Goal: Information Seeking & Learning: Learn about a topic

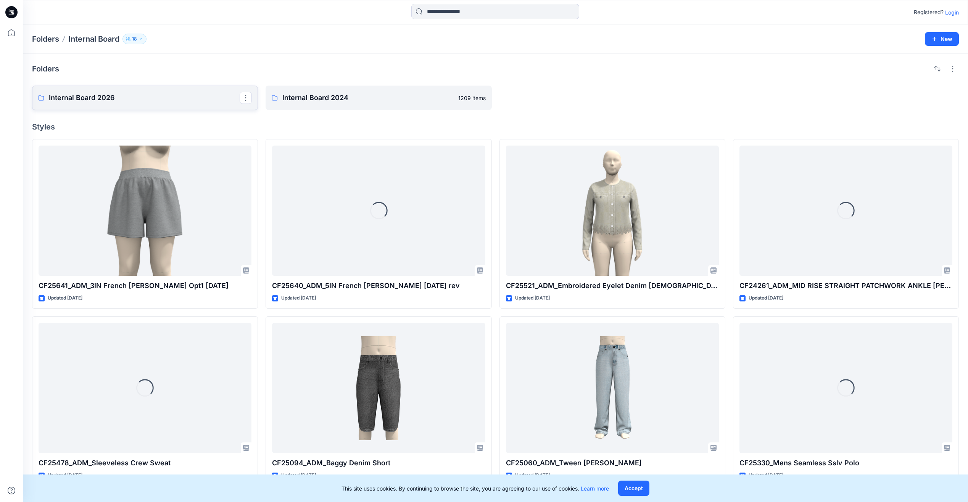
click at [152, 107] on link "Internal Board 2026" at bounding box center [145, 97] width 226 height 24
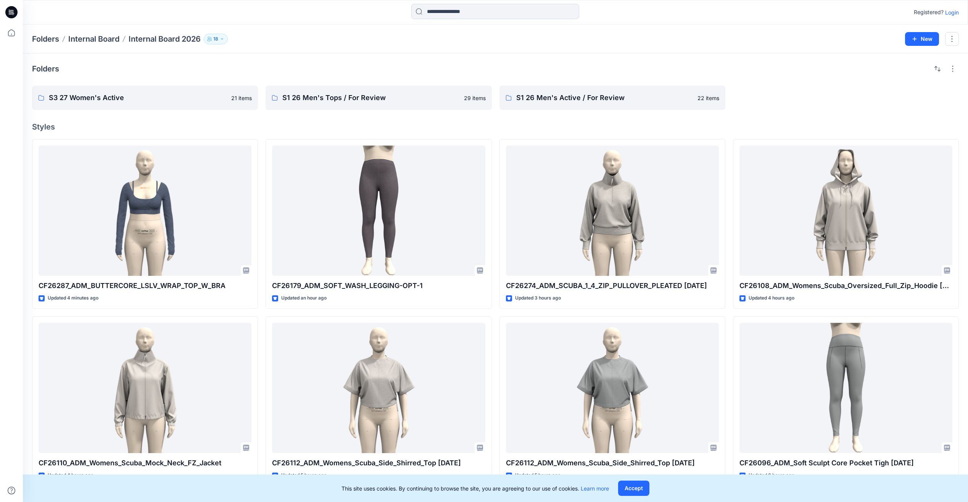
click at [15, 13] on icon at bounding box center [11, 12] width 12 height 12
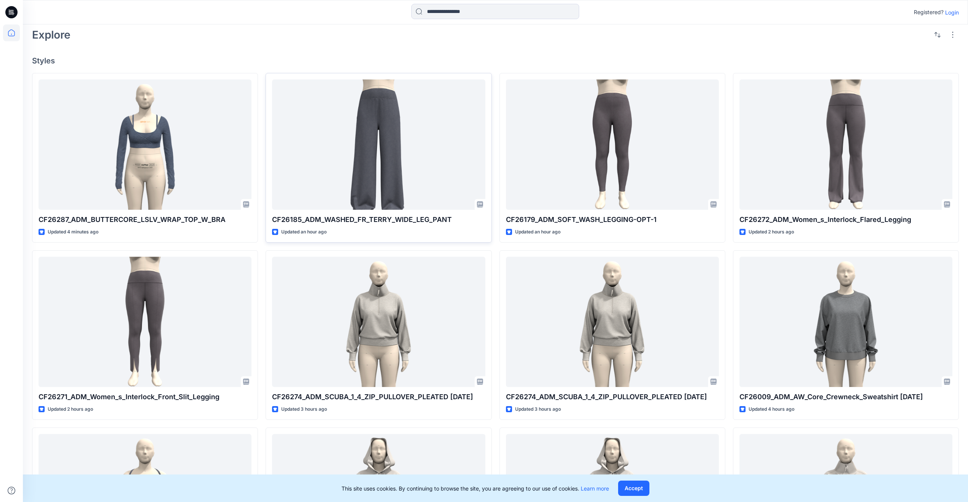
scroll to position [191, 0]
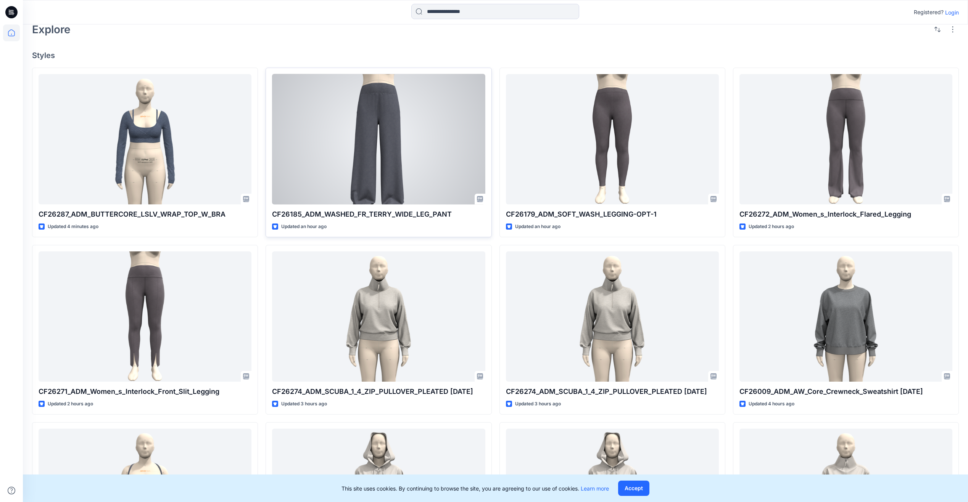
click at [420, 148] on div at bounding box center [378, 139] width 213 height 130
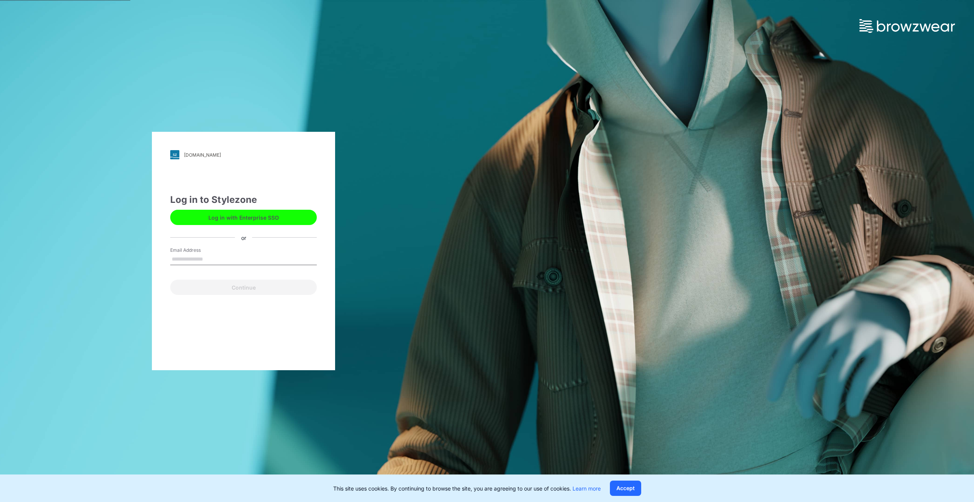
click at [179, 256] on input "Email Address" at bounding box center [243, 258] width 147 height 11
type input "**********"
click at [218, 287] on button "Continue" at bounding box center [243, 286] width 147 height 15
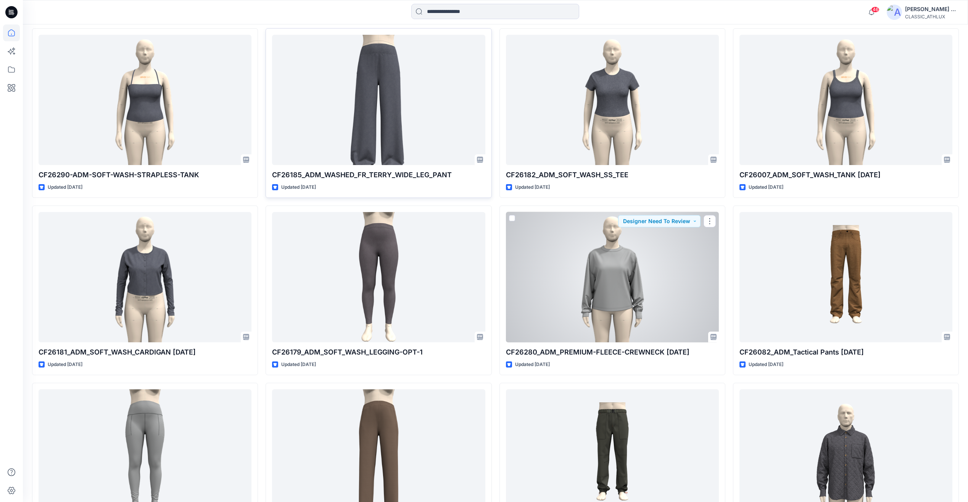
scroll to position [3264, 0]
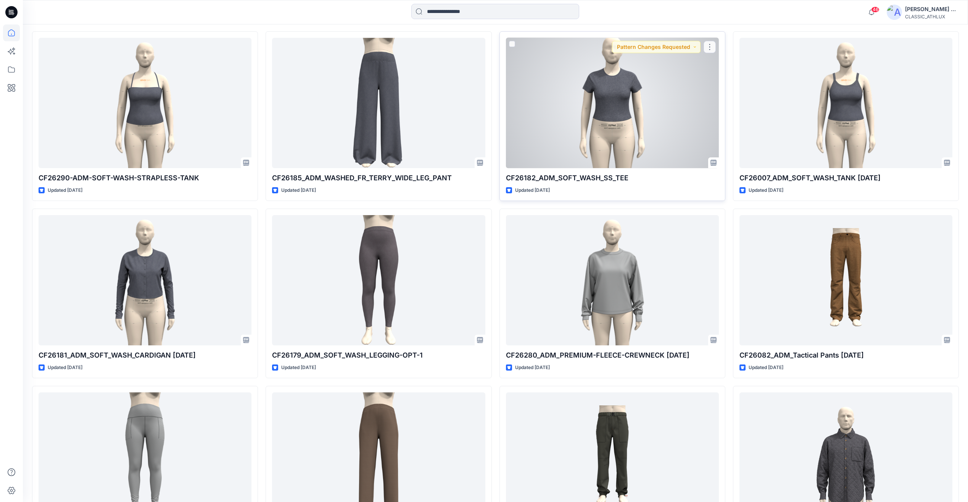
click at [607, 121] on div at bounding box center [612, 103] width 213 height 130
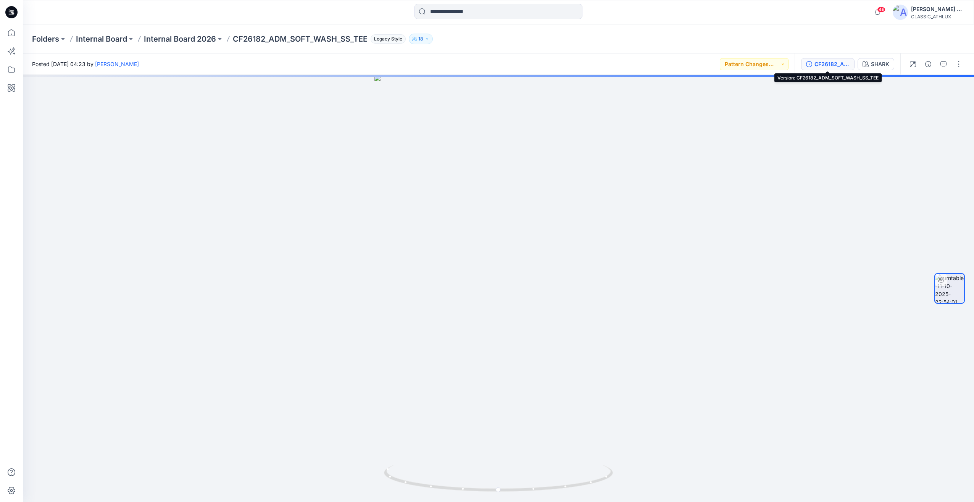
click at [826, 60] on div "CF26182_ADM_SOFT_WASH_SS_TEE" at bounding box center [831, 64] width 35 height 8
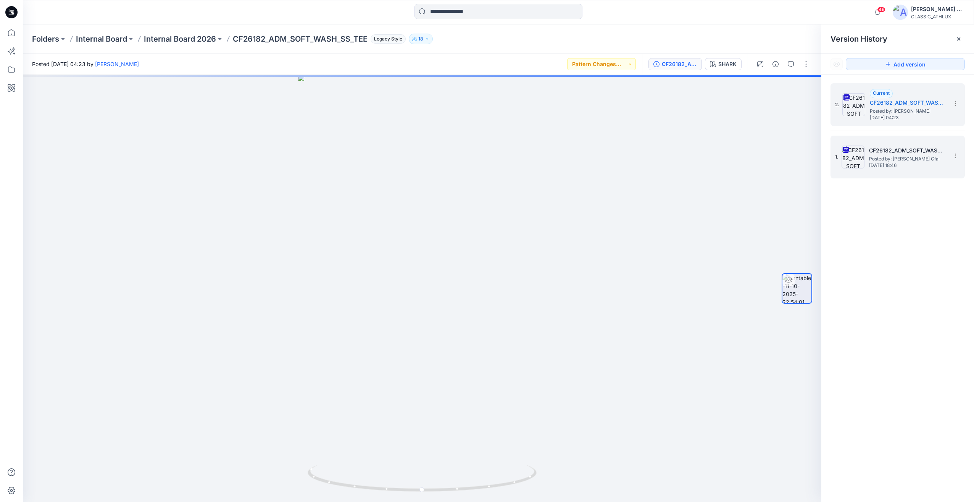
click at [892, 164] on span "[DATE] 18:46" at bounding box center [907, 165] width 76 height 5
click at [909, 115] on span "[DATE] 04:23" at bounding box center [908, 117] width 76 height 5
click at [907, 157] on span "Posted by: [PERSON_NAME] Cfai" at bounding box center [907, 159] width 76 height 8
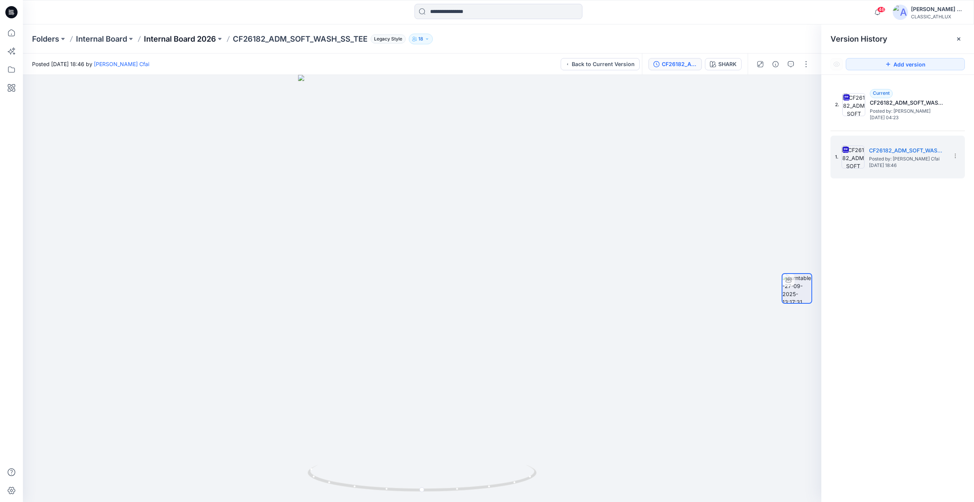
click at [161, 37] on p "Internal Board 2026" at bounding box center [180, 39] width 72 height 11
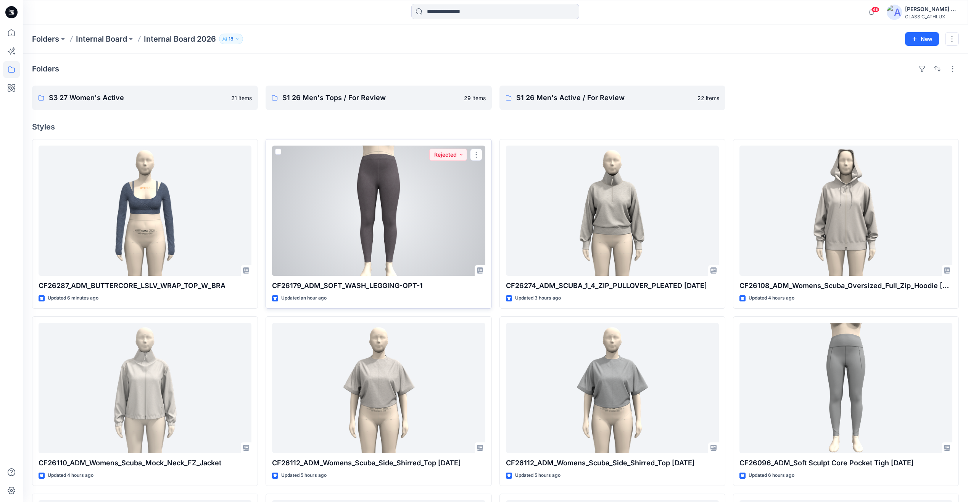
click at [431, 240] on div at bounding box center [378, 210] width 213 height 130
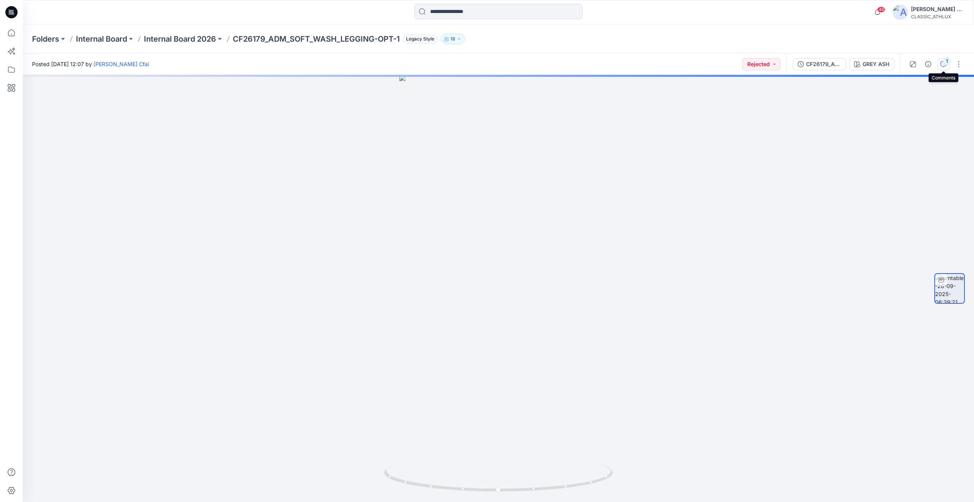
click at [942, 67] on icon "button" at bounding box center [943, 64] width 6 height 6
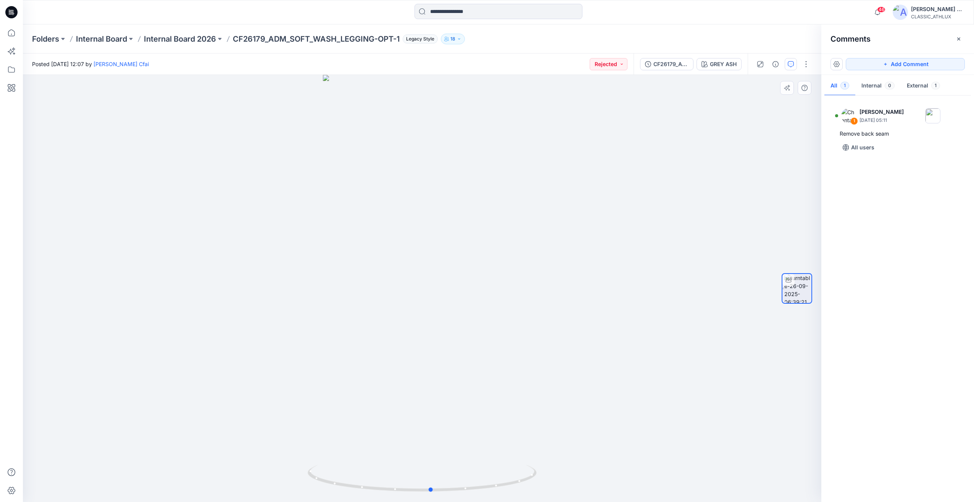
drag, startPoint x: 645, startPoint y: 263, endPoint x: 681, endPoint y: 266, distance: 36.4
click at [681, 266] on div at bounding box center [422, 288] width 798 height 427
click at [182, 44] on p "Internal Board 2026" at bounding box center [180, 39] width 72 height 11
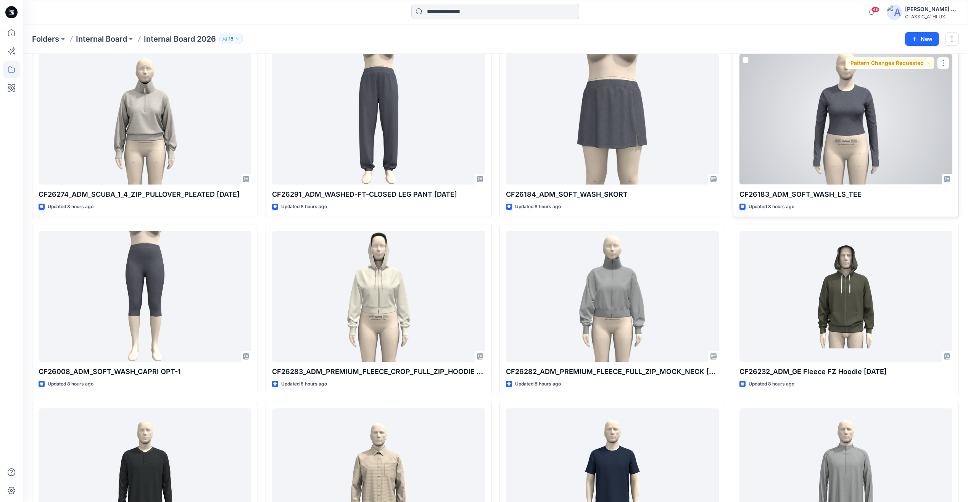
scroll to position [579, 0]
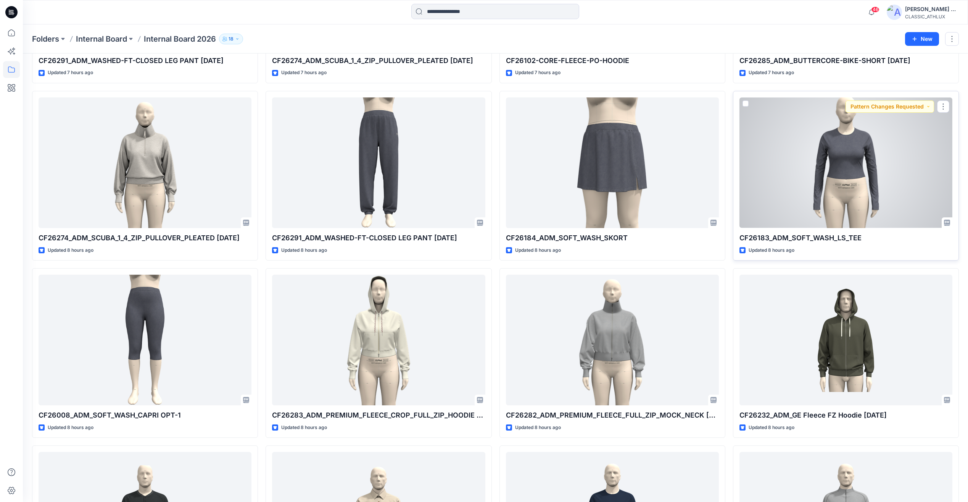
click at [850, 160] on div at bounding box center [846, 162] width 213 height 130
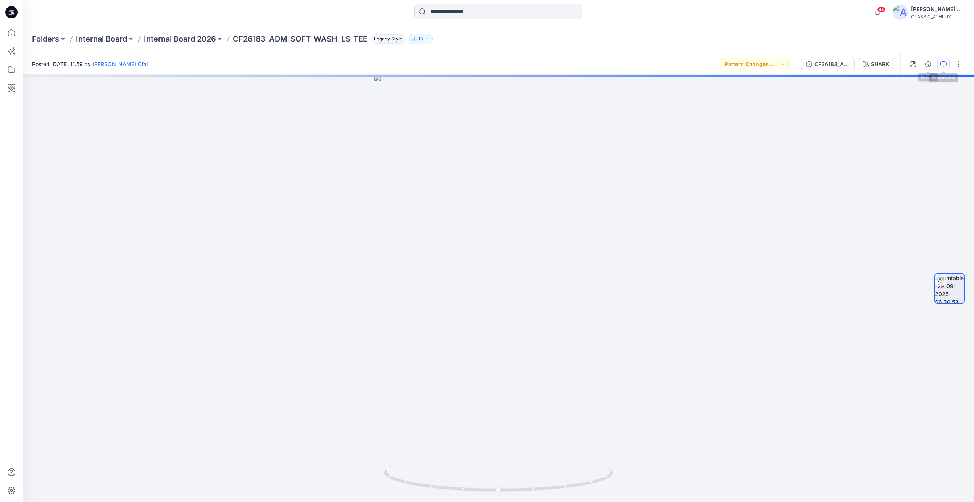
click at [948, 64] on button "button" at bounding box center [943, 64] width 12 height 12
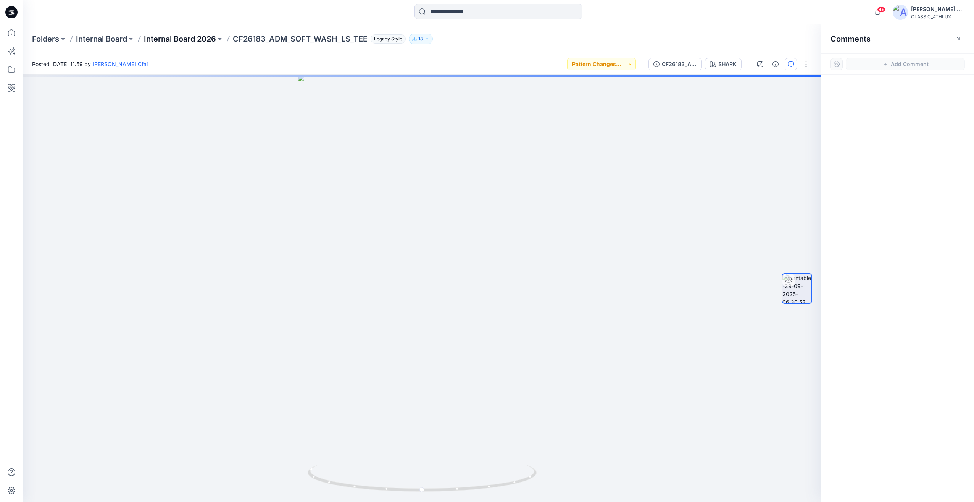
click at [176, 38] on p "Internal Board 2026" at bounding box center [180, 39] width 72 height 11
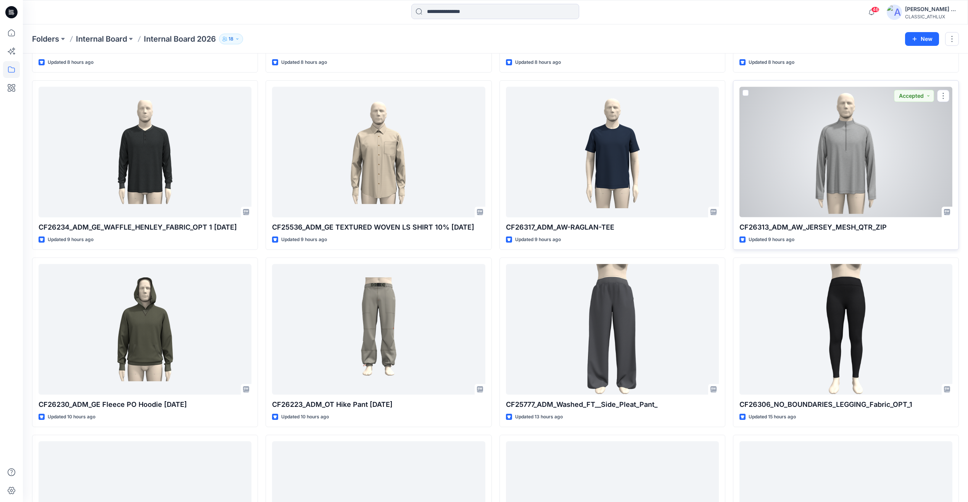
scroll to position [1034, 0]
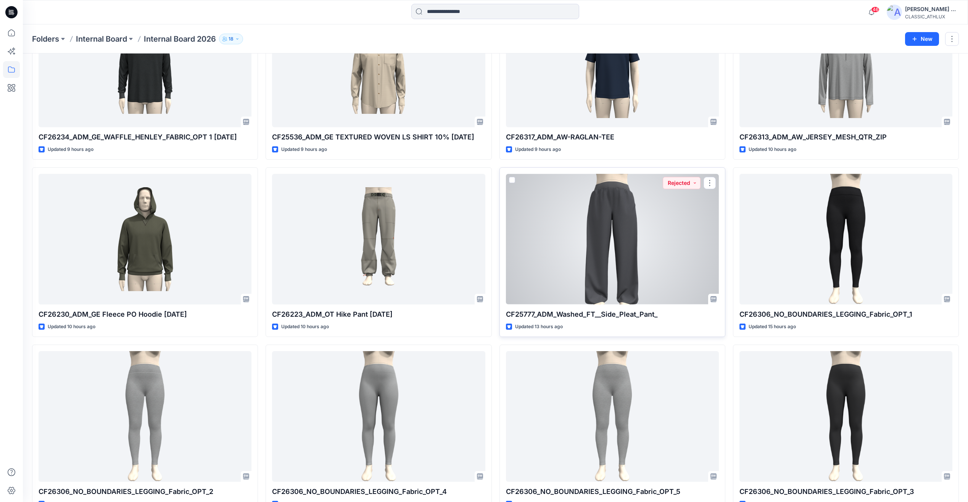
click at [593, 260] on div at bounding box center [612, 239] width 213 height 130
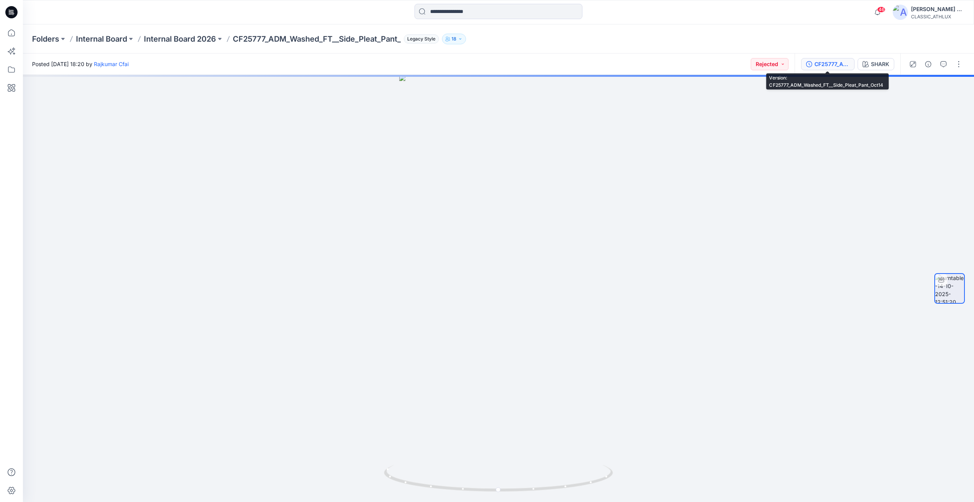
click at [827, 65] on div "CF25777_ADM_Washed_FT__Side_Pleat_Pant_Oct14" at bounding box center [831, 64] width 35 height 8
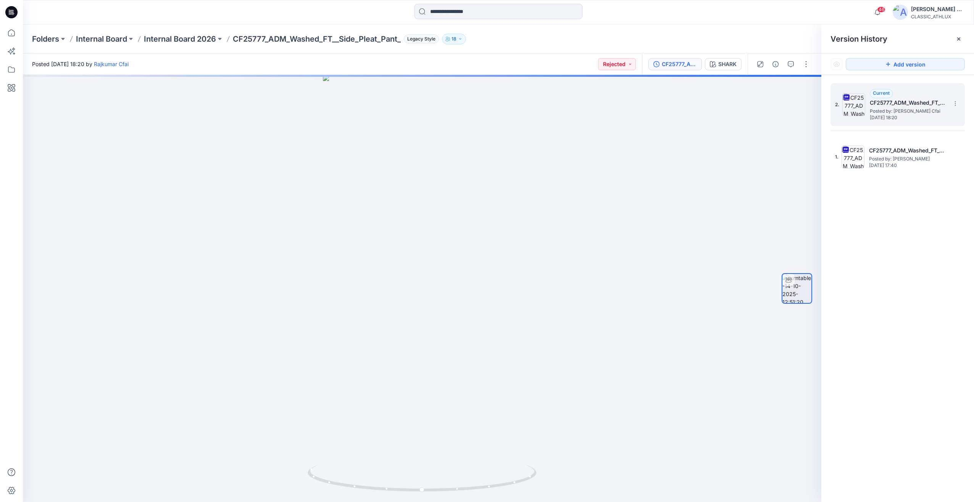
click at [905, 110] on span "Posted by: [PERSON_NAME] Cfai" at bounding box center [908, 111] width 76 height 8
click at [911, 148] on h5 "CF25777_ADM_Washed_FT__Side_Pleat_Pant_" at bounding box center [907, 150] width 76 height 9
click at [907, 106] on h5 "CF25777_ADM_Washed_FT__Side_Pleat_Pant_Oct14" at bounding box center [908, 102] width 76 height 9
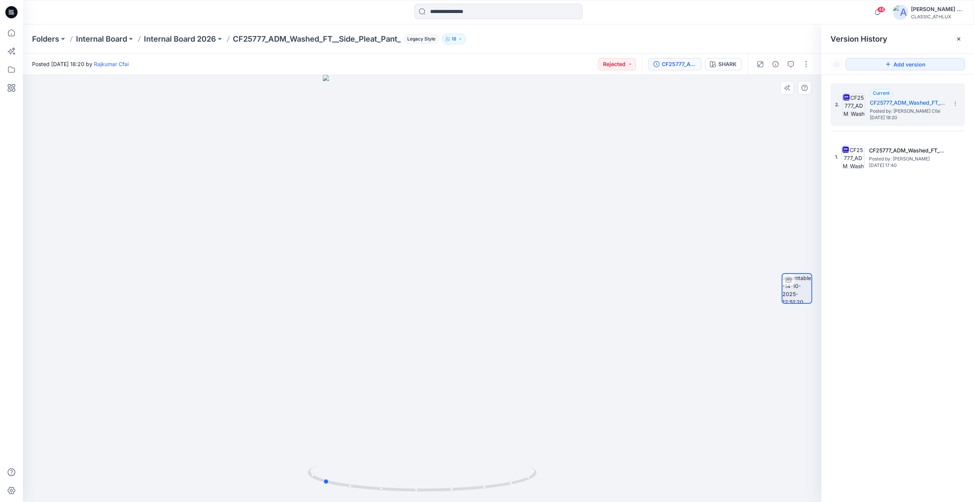
drag, startPoint x: 577, startPoint y: 282, endPoint x: 250, endPoint y: 242, distance: 328.8
click at [308, 278] on div at bounding box center [422, 288] width 798 height 427
click at [194, 34] on p "Internal Board 2026" at bounding box center [180, 39] width 72 height 11
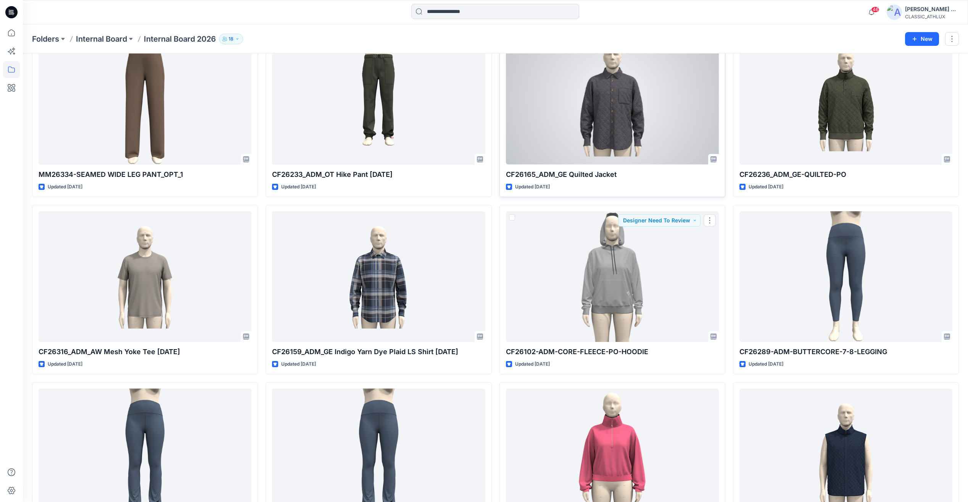
scroll to position [2590, 0]
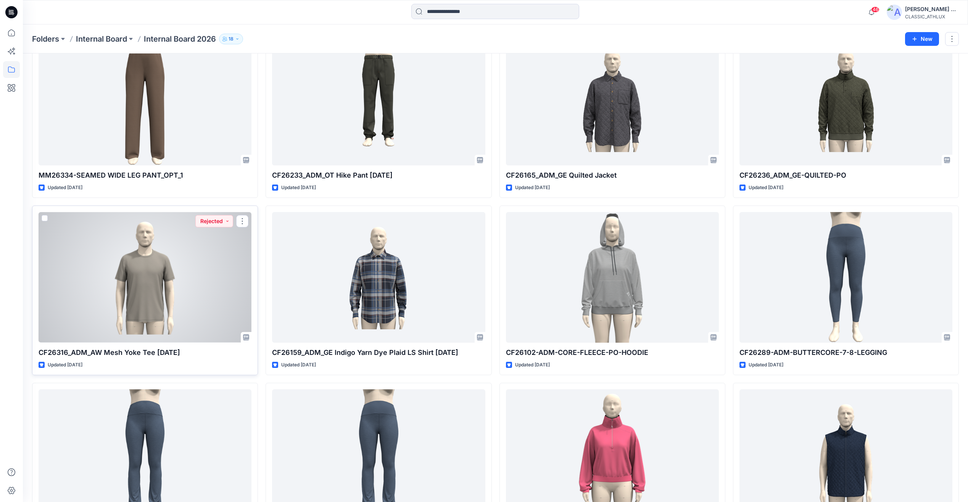
click at [214, 287] on div at bounding box center [145, 277] width 213 height 130
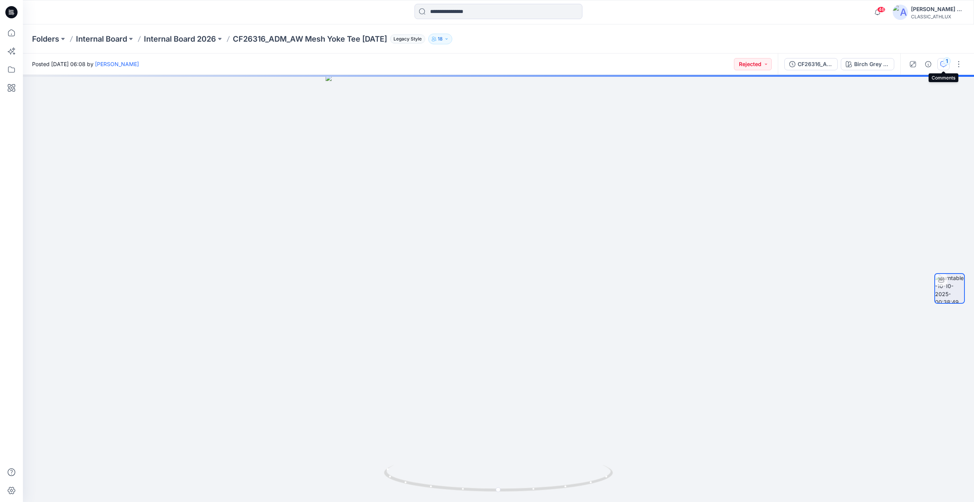
click at [942, 66] on icon "button" at bounding box center [943, 64] width 6 height 6
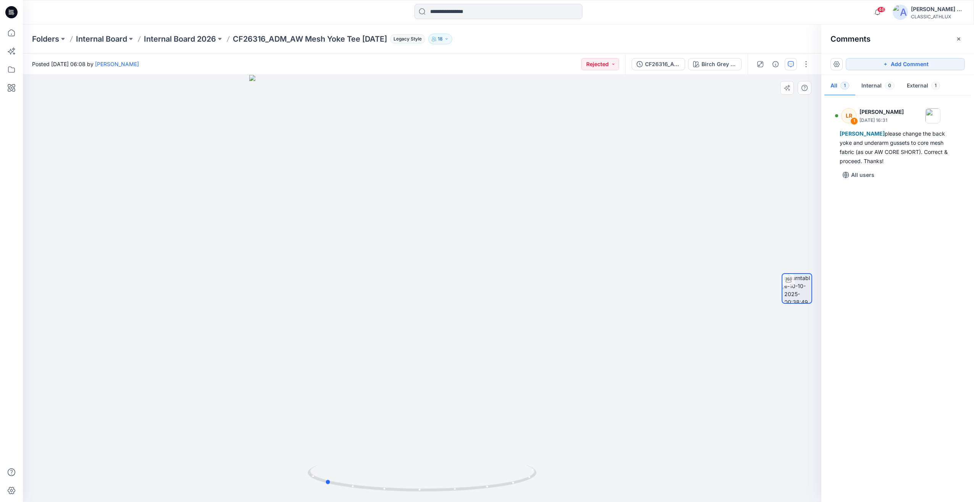
drag, startPoint x: 603, startPoint y: 392, endPoint x: 506, endPoint y: 416, distance: 100.2
click at [506, 416] on div at bounding box center [422, 288] width 798 height 427
click at [166, 40] on p "Internal Board 2026" at bounding box center [180, 39] width 72 height 11
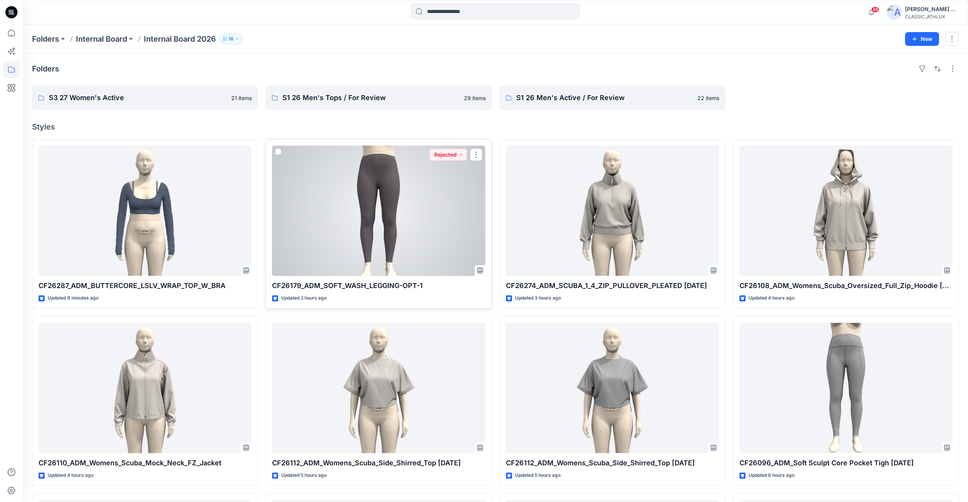
click at [398, 227] on div at bounding box center [378, 210] width 213 height 130
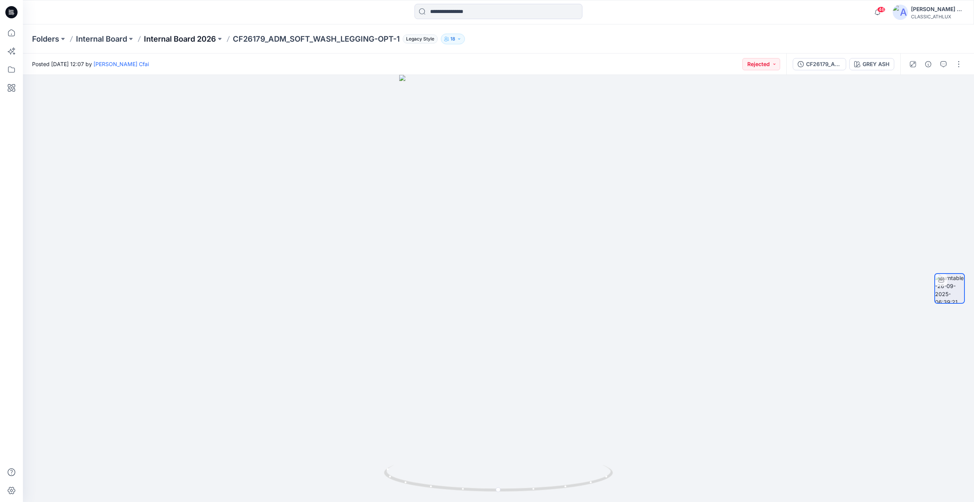
click at [184, 41] on p "Internal Board 2026" at bounding box center [180, 39] width 72 height 11
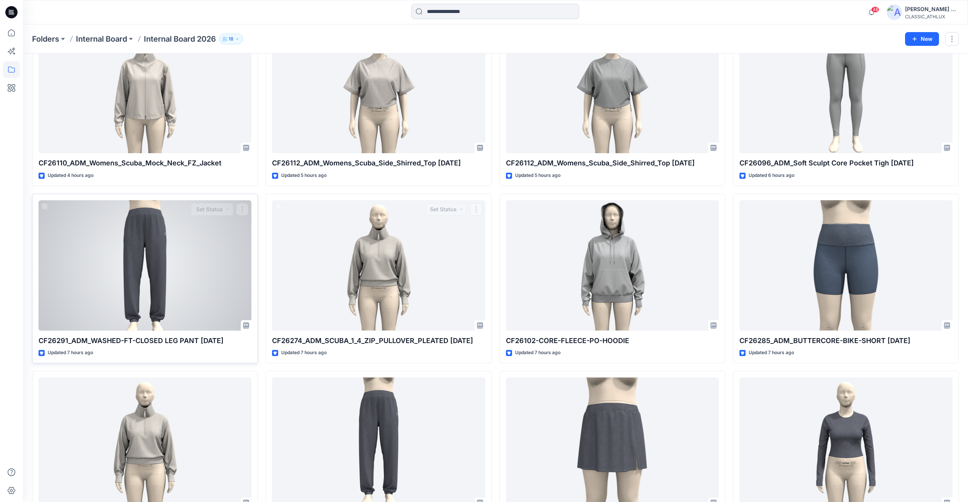
scroll to position [382, 0]
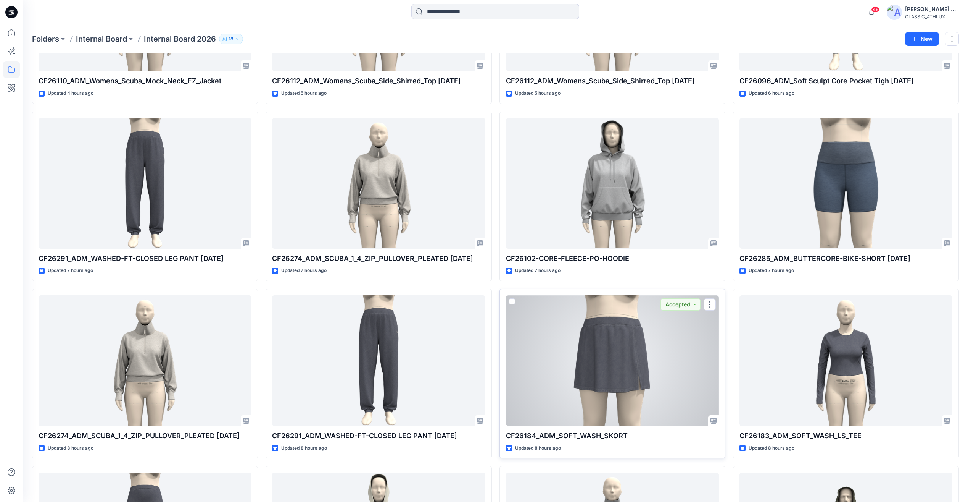
click at [634, 371] on div at bounding box center [612, 360] width 213 height 130
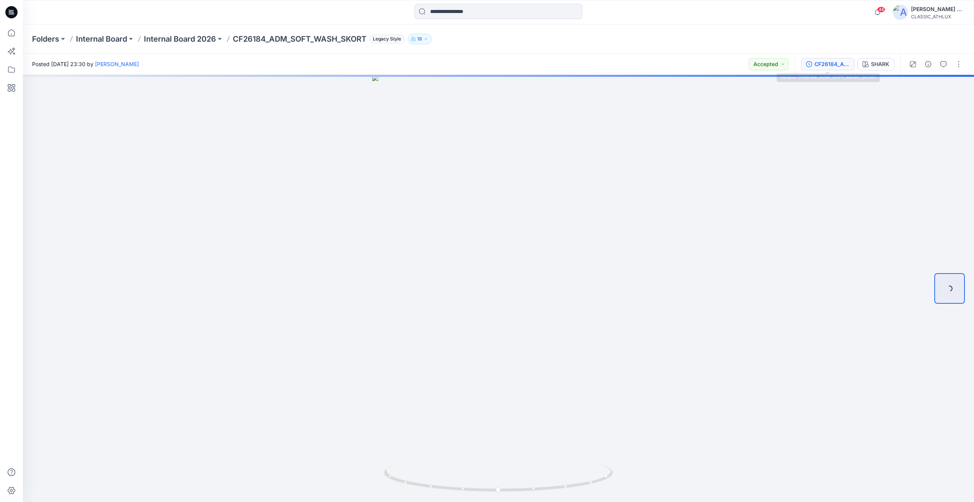
click at [838, 63] on div "CF26184_ADM_SOFT_WASH_SKORT" at bounding box center [831, 64] width 35 height 8
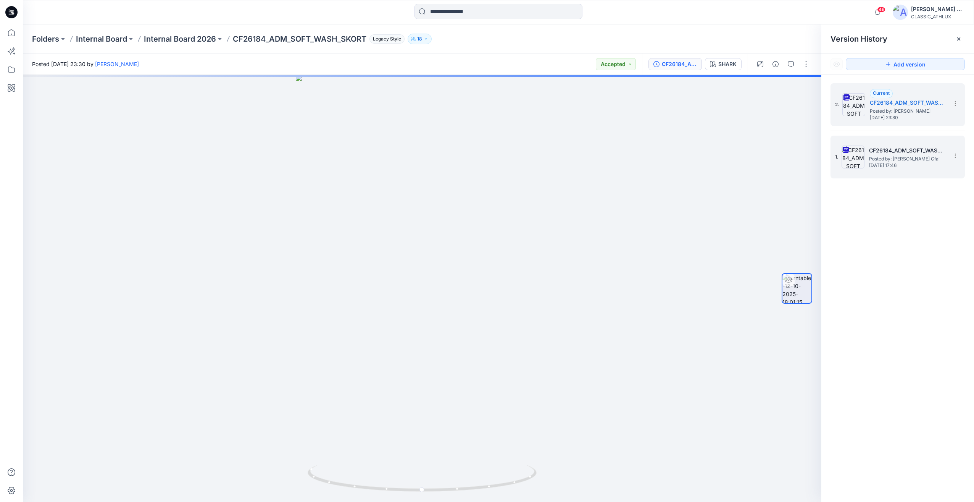
click at [903, 171] on div "1. CF26184_ADM_SOFT_WASH_SKORT Posted by: [PERSON_NAME] Cfai [DATE] 17:46" at bounding box center [892, 157] width 114 height 37
click at [913, 113] on span "Posted by: [PERSON_NAME]" at bounding box center [908, 111] width 76 height 8
click at [910, 161] on span "Posted by: [PERSON_NAME] Cfai" at bounding box center [907, 159] width 76 height 8
click at [916, 125] on div "2. Current CF26184_ADM_SOFT_WASH_SKORT Posted by: [PERSON_NAME] [DATE] 23:30" at bounding box center [897, 104] width 134 height 43
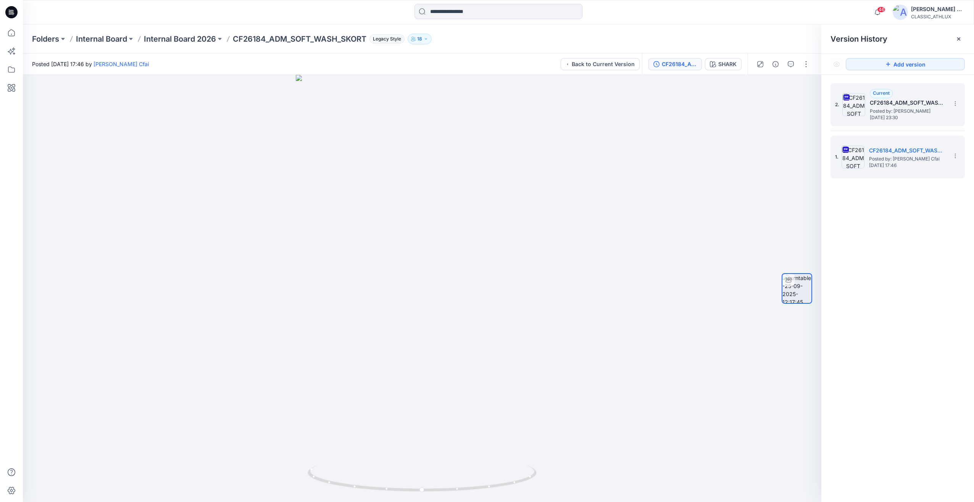
click at [916, 125] on div "2. Current CF26184_ADM_SOFT_WASH_SKORT Posted by: [PERSON_NAME] [DATE] 23:30" at bounding box center [897, 104] width 134 height 43
click at [916, 113] on span "Posted by: [PERSON_NAME]" at bounding box center [908, 111] width 76 height 8
drag, startPoint x: 649, startPoint y: 309, endPoint x: 602, endPoint y: 295, distance: 48.8
click at [562, 305] on div at bounding box center [422, 288] width 798 height 427
click at [895, 160] on span "Posted by: [PERSON_NAME] Cfai" at bounding box center [907, 159] width 76 height 8
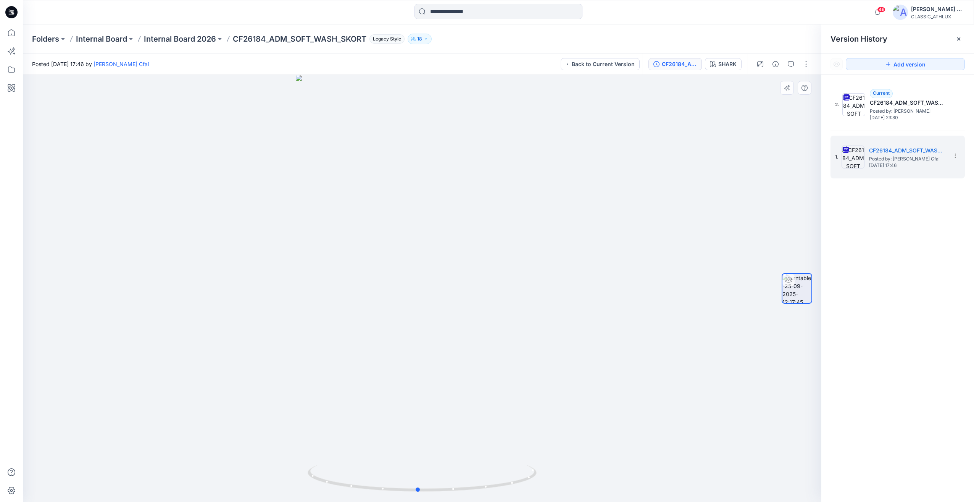
drag, startPoint x: 648, startPoint y: 326, endPoint x: 415, endPoint y: 327, distance: 233.2
click at [415, 327] on div at bounding box center [422, 288] width 798 height 427
click at [899, 91] on div "Current CF26184_ADM_SOFT_WASH_SKORT Posted by: [PERSON_NAME] [DATE] 23:30" at bounding box center [908, 104] width 76 height 31
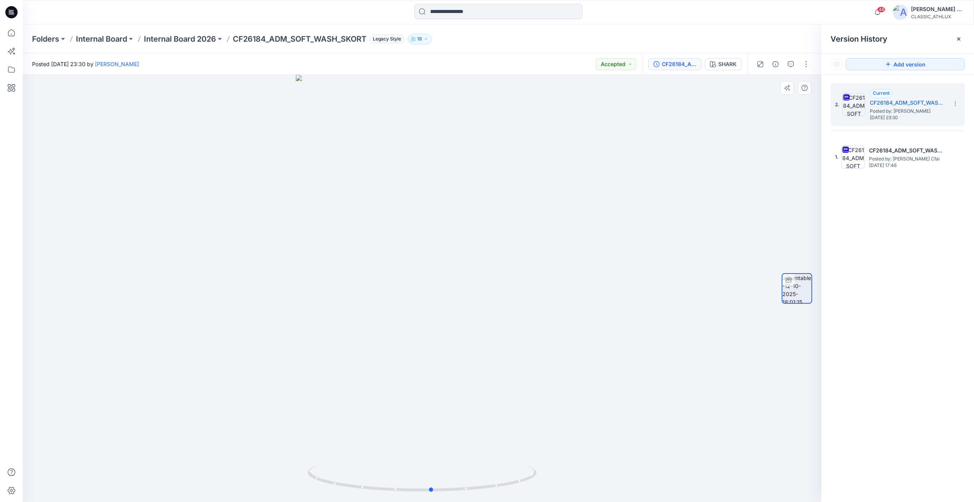
drag, startPoint x: 645, startPoint y: 326, endPoint x: 481, endPoint y: 310, distance: 164.2
click at [477, 310] on div at bounding box center [422, 288] width 798 height 427
click at [174, 35] on p "Internal Board 2026" at bounding box center [180, 39] width 72 height 11
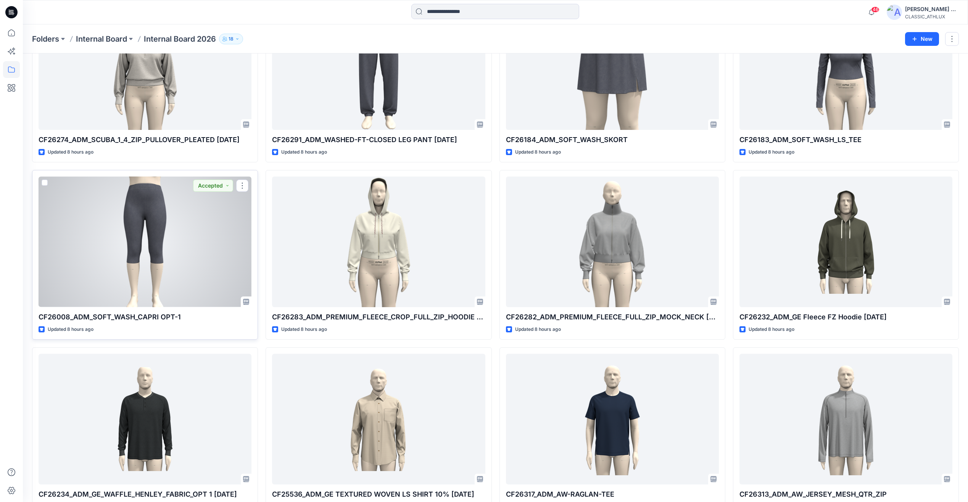
scroll to position [572, 0]
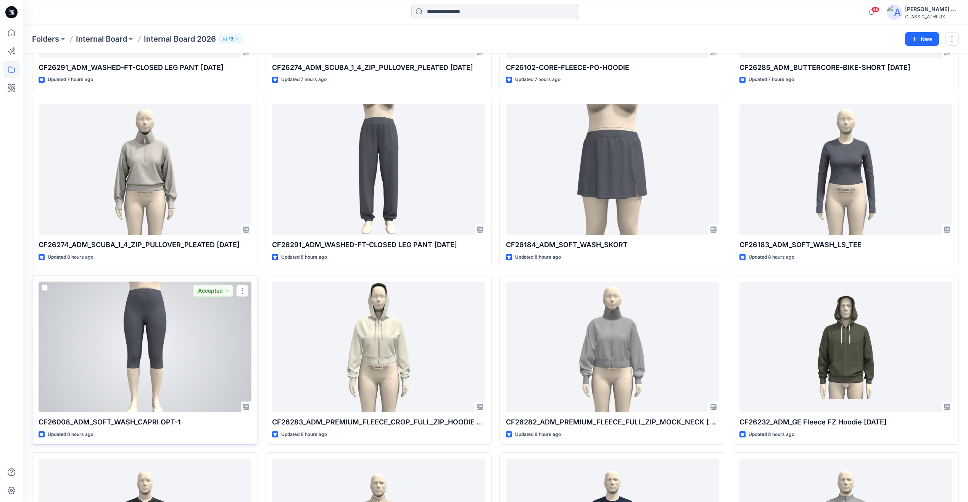
click at [130, 351] on div at bounding box center [145, 346] width 213 height 130
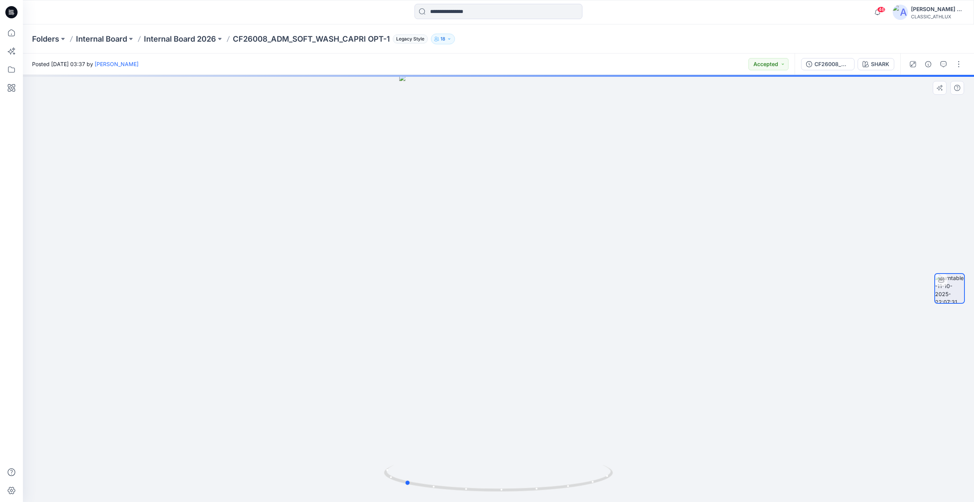
drag, startPoint x: 702, startPoint y: 287, endPoint x: 608, endPoint y: 296, distance: 94.3
click at [608, 296] on div at bounding box center [498, 288] width 951 height 427
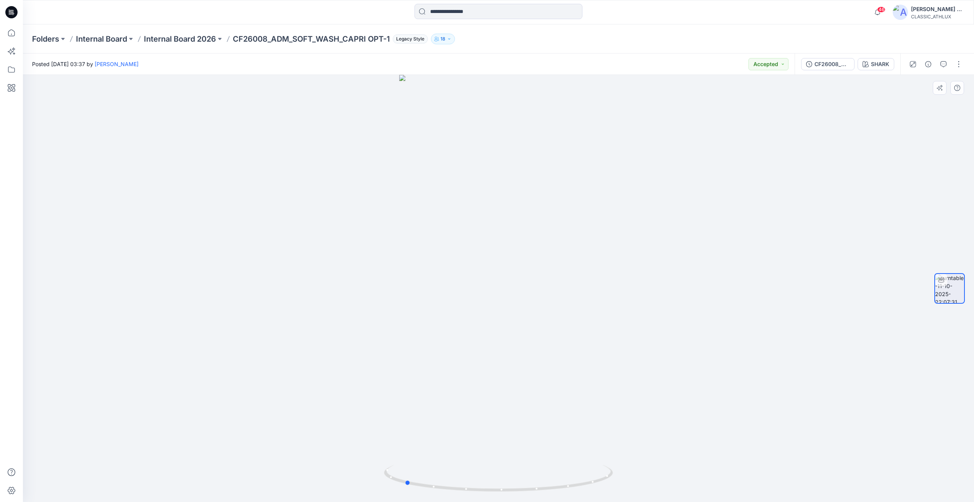
click at [541, 95] on div at bounding box center [498, 288] width 951 height 427
click at [842, 71] on div "CF26008_ADM_SOFT_WASH_CAPRI OPT-1 SHARK" at bounding box center [848, 63] width 106 height 21
click at [839, 64] on div "CF26008_ADM_SOFT_WASH_CAPRI OPT-1" at bounding box center [831, 64] width 35 height 8
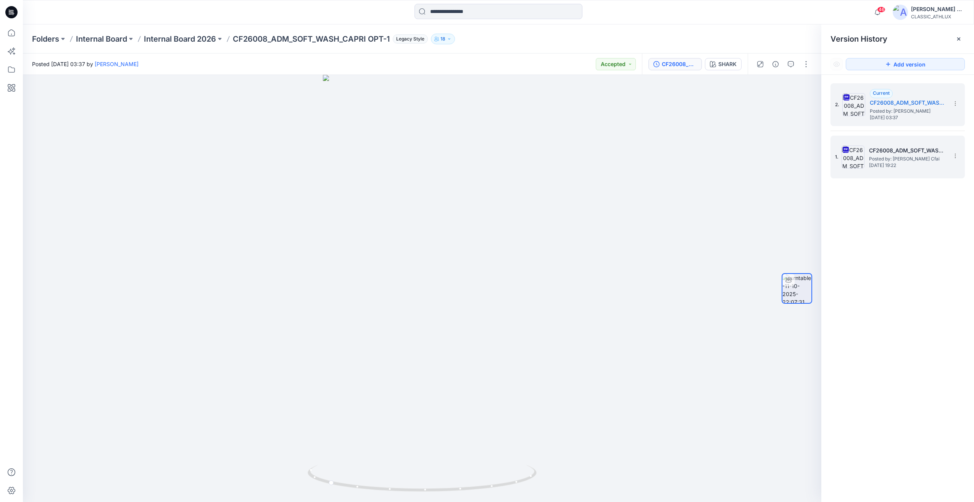
click at [906, 155] on h5 "CF26008_ADM_SOFT_WASH_CAPRI OPT-1" at bounding box center [907, 150] width 76 height 9
drag, startPoint x: 527, startPoint y: 325, endPoint x: 556, endPoint y: 337, distance: 30.8
click at [556, 337] on div at bounding box center [422, 288] width 798 height 427
click at [909, 119] on span "[DATE] 03:37" at bounding box center [908, 117] width 76 height 5
click at [173, 35] on p "Internal Board 2026" at bounding box center [180, 39] width 72 height 11
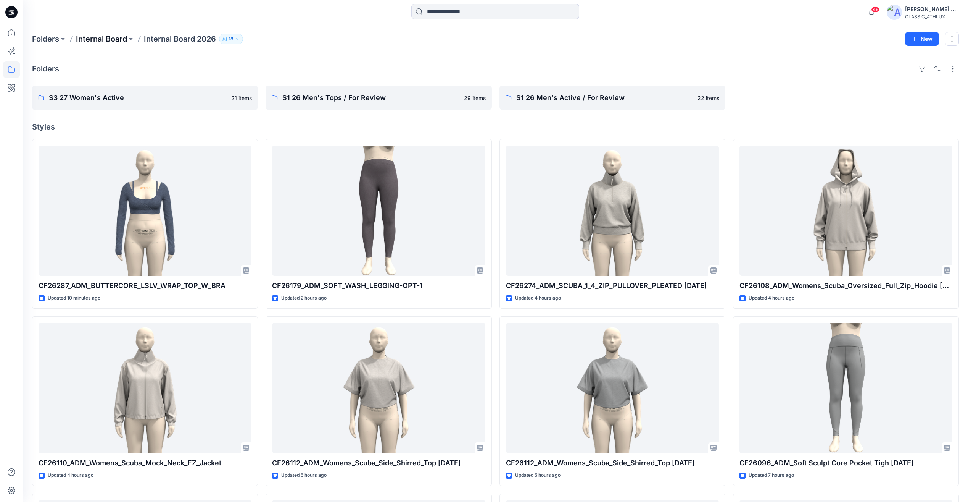
click at [104, 40] on p "Internal Board" at bounding box center [101, 39] width 51 height 11
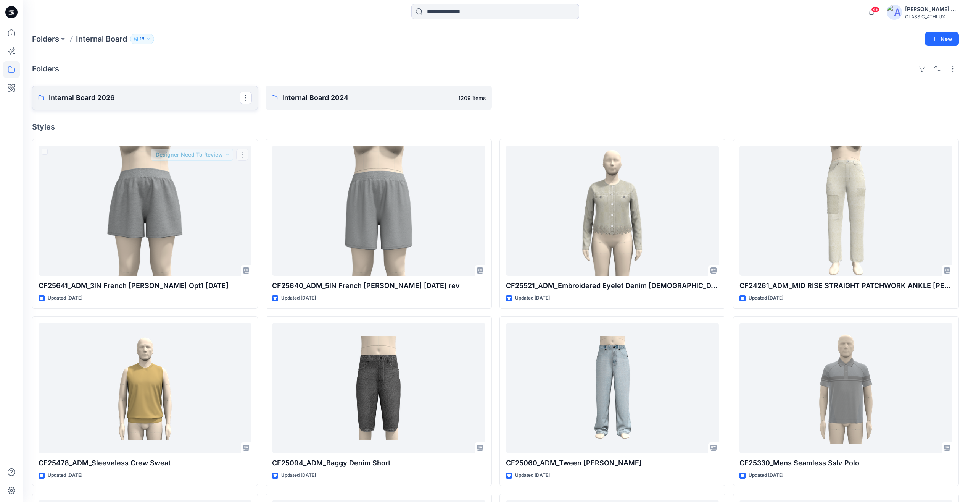
click at [117, 96] on p "Internal Board 2026" at bounding box center [144, 97] width 191 height 11
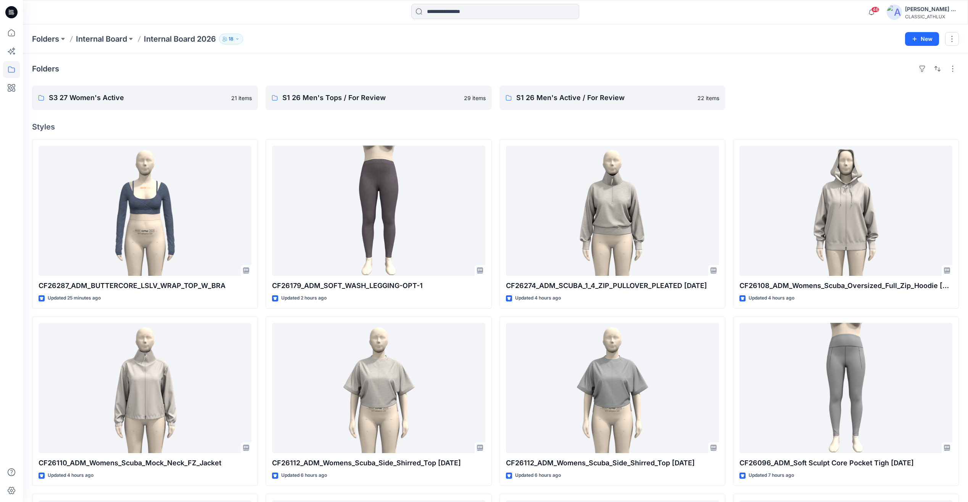
click at [11, 17] on icon at bounding box center [11, 12] width 12 height 12
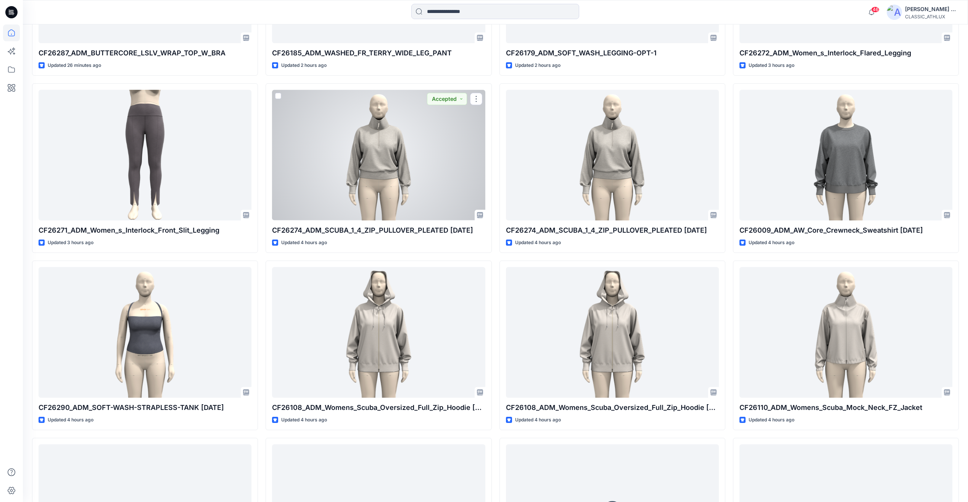
scroll to position [419, 0]
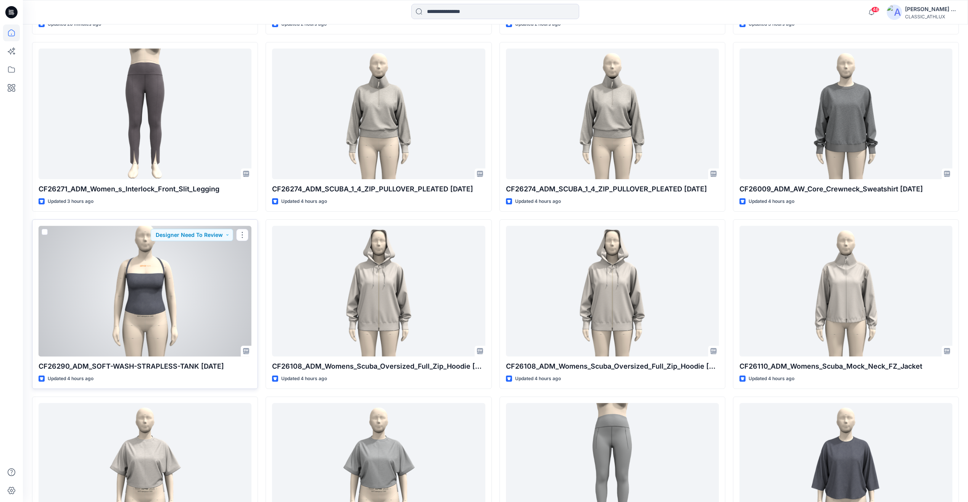
click at [193, 320] on div at bounding box center [145, 291] width 213 height 130
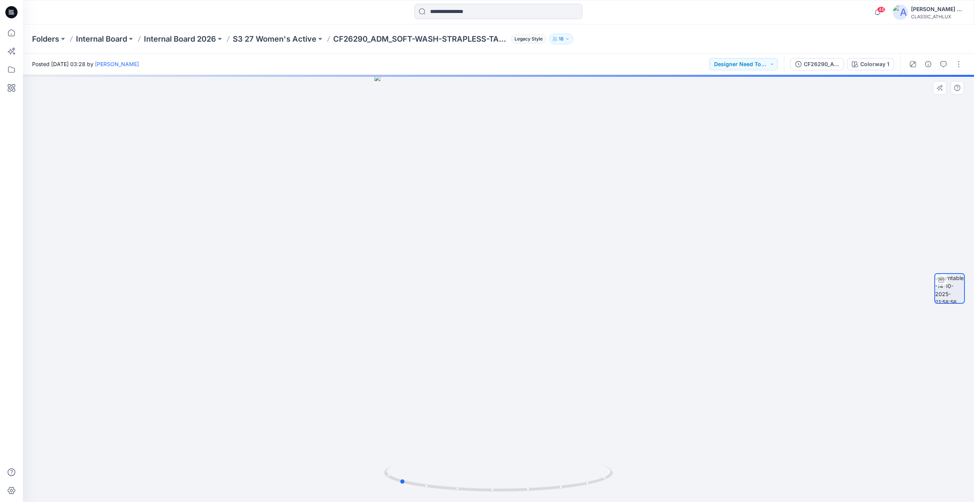
drag, startPoint x: 604, startPoint y: 288, endPoint x: 518, endPoint y: 291, distance: 86.3
click at [518, 291] on div at bounding box center [498, 288] width 951 height 427
drag, startPoint x: 530, startPoint y: 131, endPoint x: 538, endPoint y: 268, distance: 137.2
click at [538, 268] on img at bounding box center [498, 277] width 433 height 449
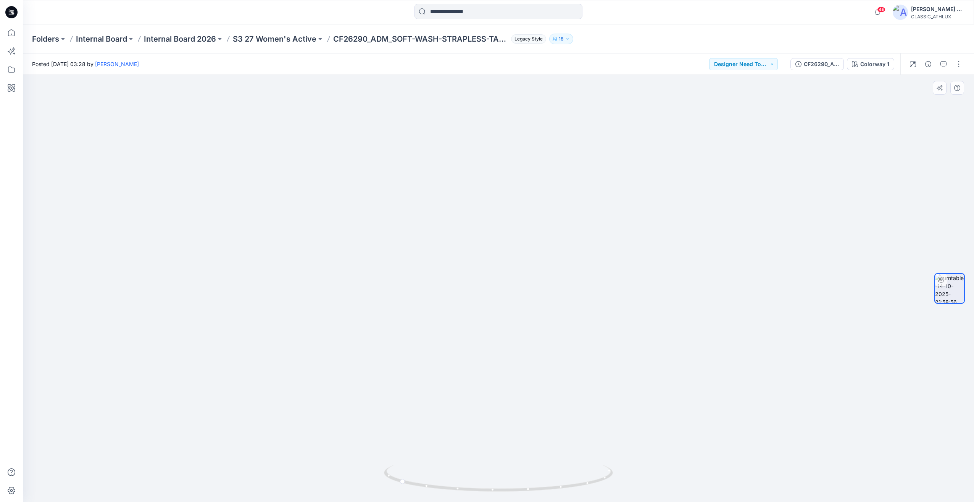
drag, startPoint x: 641, startPoint y: 398, endPoint x: 611, endPoint y: 337, distance: 68.1
click at [582, 396] on div at bounding box center [498, 288] width 951 height 427
drag, startPoint x: 580, startPoint y: 329, endPoint x: 387, endPoint y: 319, distance: 193.0
click at [387, 319] on img at bounding box center [498, 285] width 282 height 432
drag, startPoint x: 358, startPoint y: 348, endPoint x: 547, endPoint y: 429, distance: 205.4
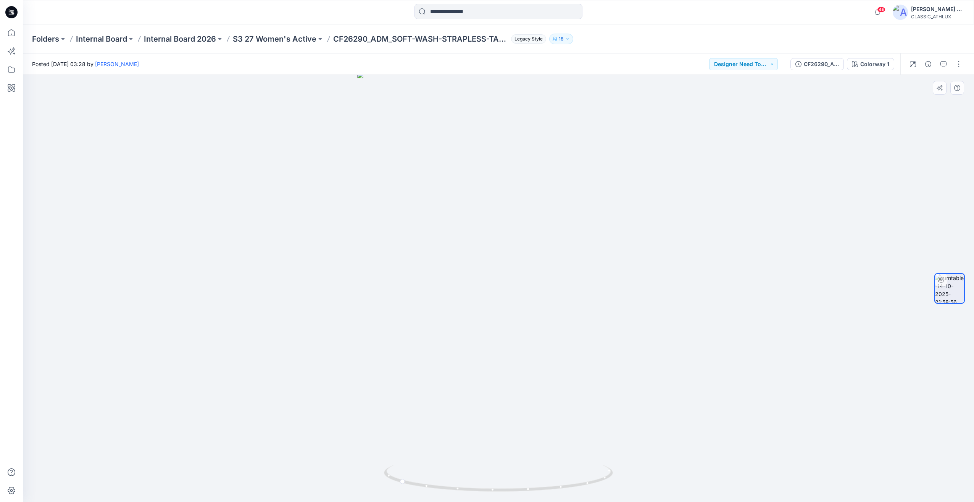
click at [535, 365] on div at bounding box center [498, 288] width 951 height 427
drag, startPoint x: 426, startPoint y: 487, endPoint x: 542, endPoint y: 488, distance: 115.3
click at [542, 488] on icon at bounding box center [499, 478] width 231 height 29
click at [827, 68] on div "CF26290_ADM_SOFT-WASH-STRAPLESS-TANK [DATE]" at bounding box center [821, 64] width 35 height 8
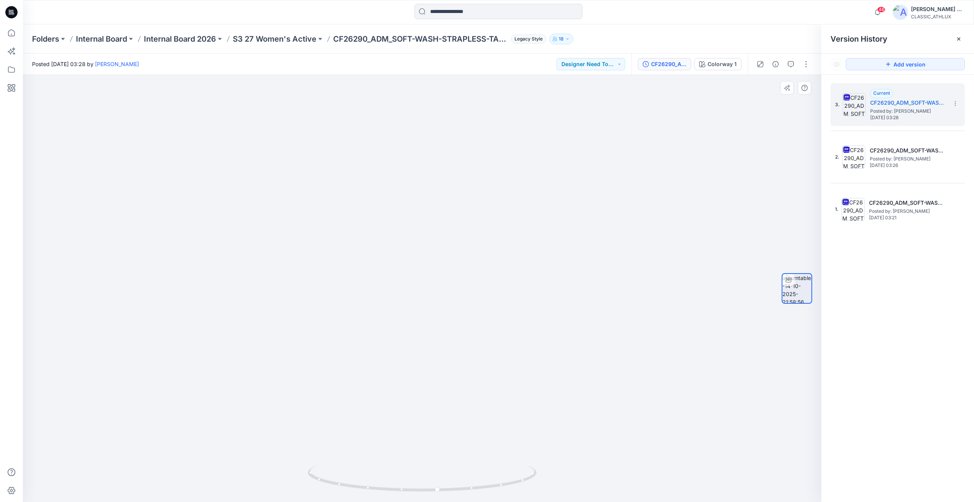
drag, startPoint x: 645, startPoint y: 409, endPoint x: 522, endPoint y: 414, distance: 123.4
click at [519, 403] on div at bounding box center [422, 288] width 798 height 427
drag, startPoint x: 555, startPoint y: 436, endPoint x: 509, endPoint y: 362, distance: 86.9
click at [420, 416] on img at bounding box center [422, 276] width 433 height 451
click at [193, 39] on p "Internal Board 2026" at bounding box center [180, 39] width 72 height 11
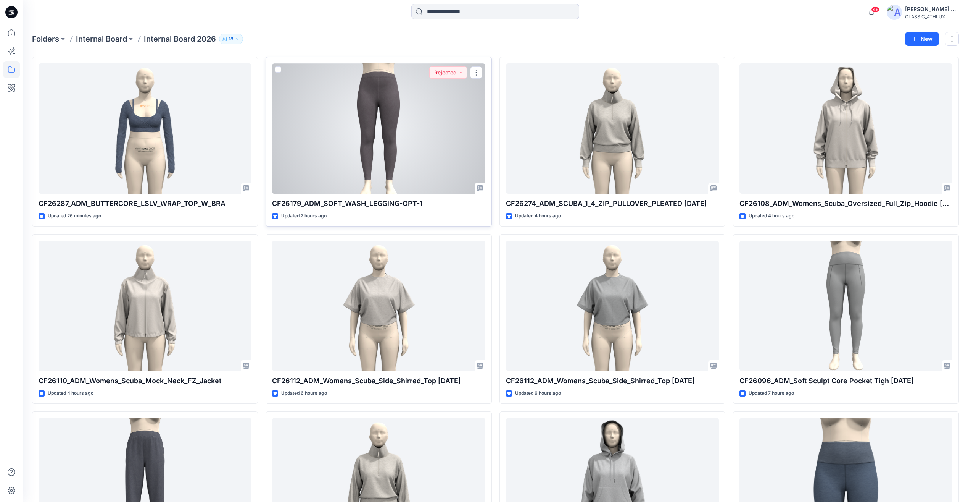
scroll to position [153, 0]
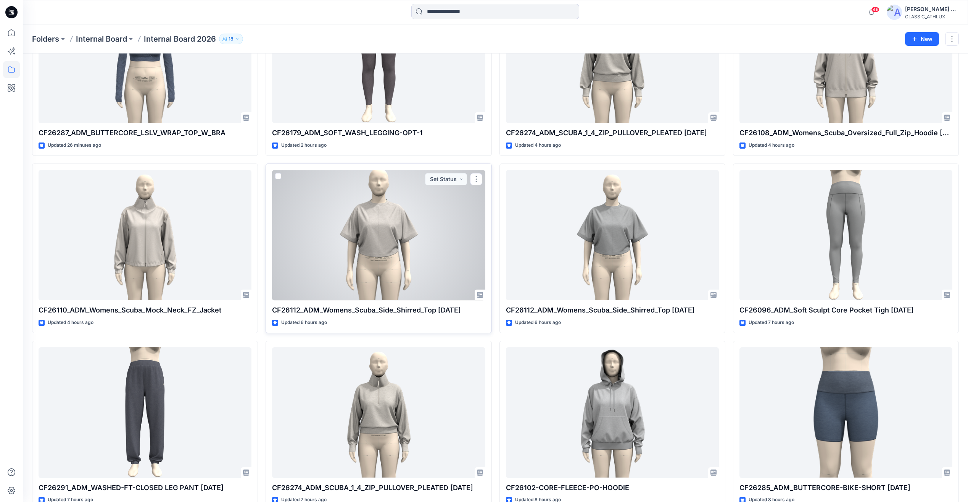
click at [353, 233] on div at bounding box center [378, 235] width 213 height 130
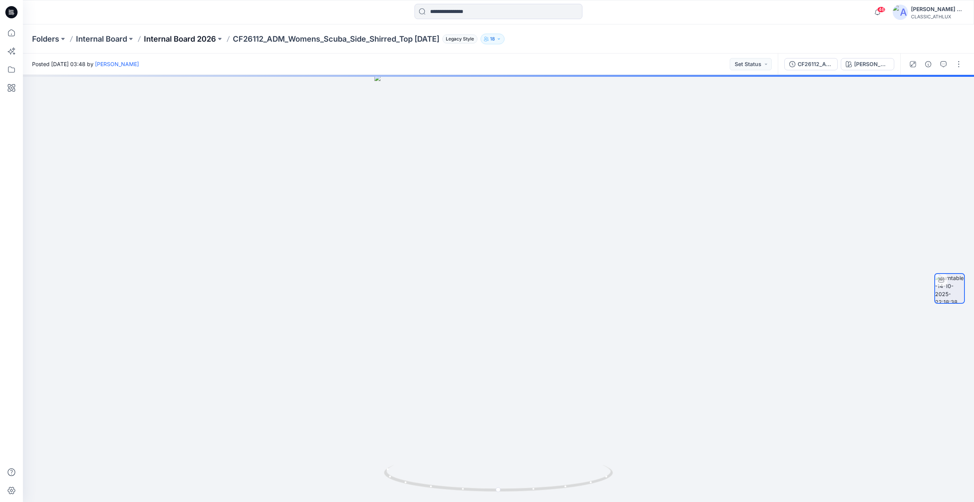
click at [197, 41] on p "Internal Board 2026" at bounding box center [180, 39] width 72 height 11
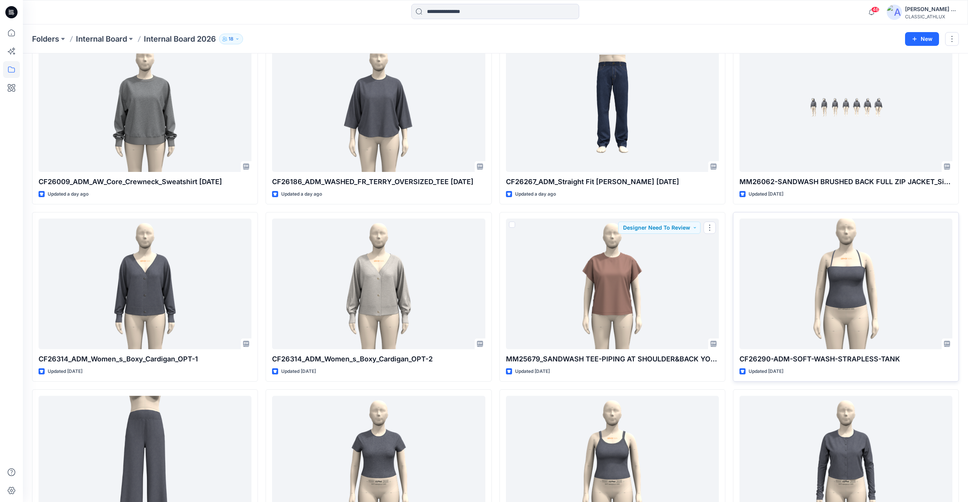
scroll to position [1870, 0]
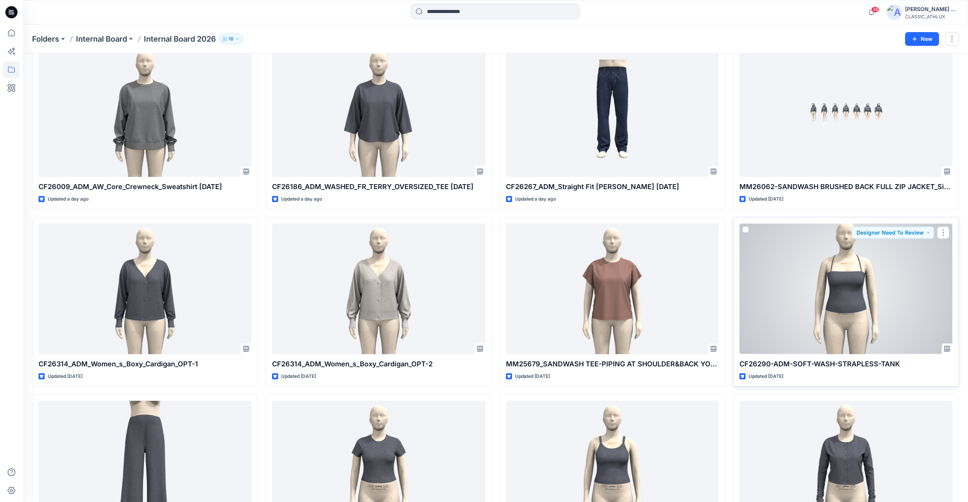
click at [951, 350] on div at bounding box center [947, 348] width 11 height 11
click at [923, 325] on div at bounding box center [846, 288] width 213 height 130
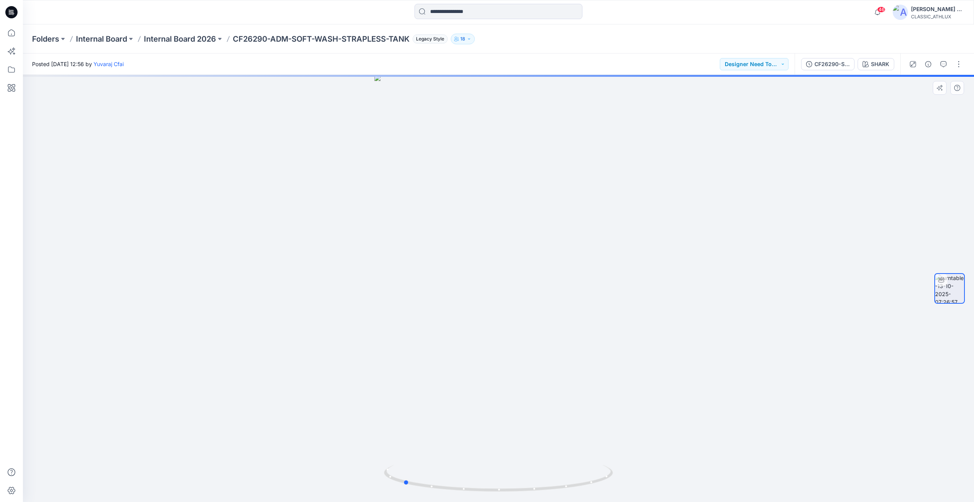
drag, startPoint x: 664, startPoint y: 311, endPoint x: 340, endPoint y: 311, distance: 324.4
click at [340, 311] on div at bounding box center [498, 288] width 951 height 427
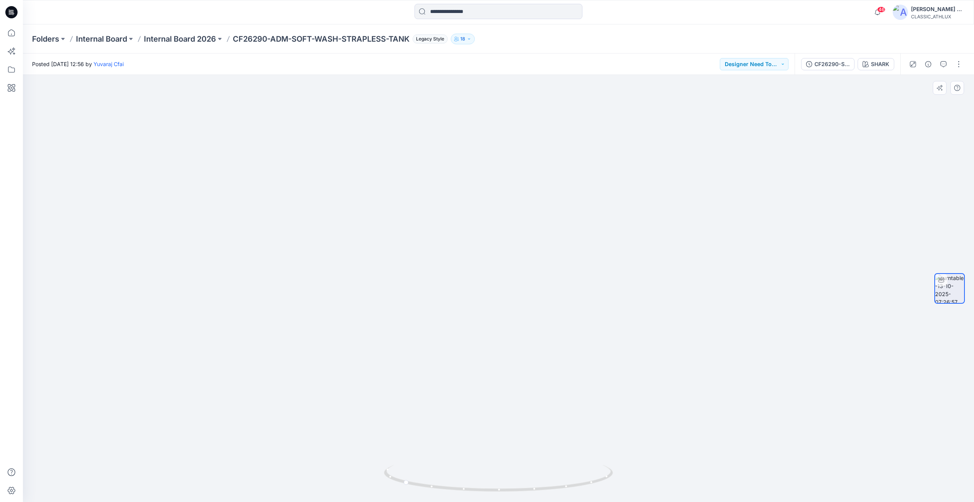
drag, startPoint x: 641, startPoint y: 225, endPoint x: 414, endPoint y: 249, distance: 228.4
click at [414, 249] on img at bounding box center [498, 247] width 369 height 510
drag, startPoint x: 687, startPoint y: 501, endPoint x: 592, endPoint y: 500, distance: 95.0
click at [592, 500] on div at bounding box center [498, 288] width 951 height 427
drag, startPoint x: 594, startPoint y: 416, endPoint x: 498, endPoint y: 476, distance: 113.5
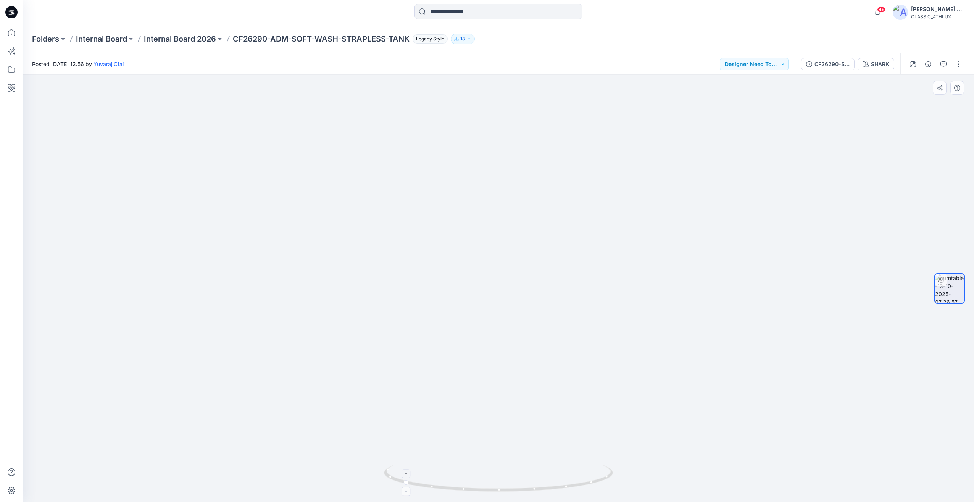
click at [486, 403] on div at bounding box center [498, 288] width 951 height 427
drag, startPoint x: 511, startPoint y: 486, endPoint x: 409, endPoint y: 487, distance: 101.5
click at [409, 487] on icon at bounding box center [499, 478] width 231 height 29
click at [189, 41] on p "Internal Board 2026" at bounding box center [180, 39] width 72 height 11
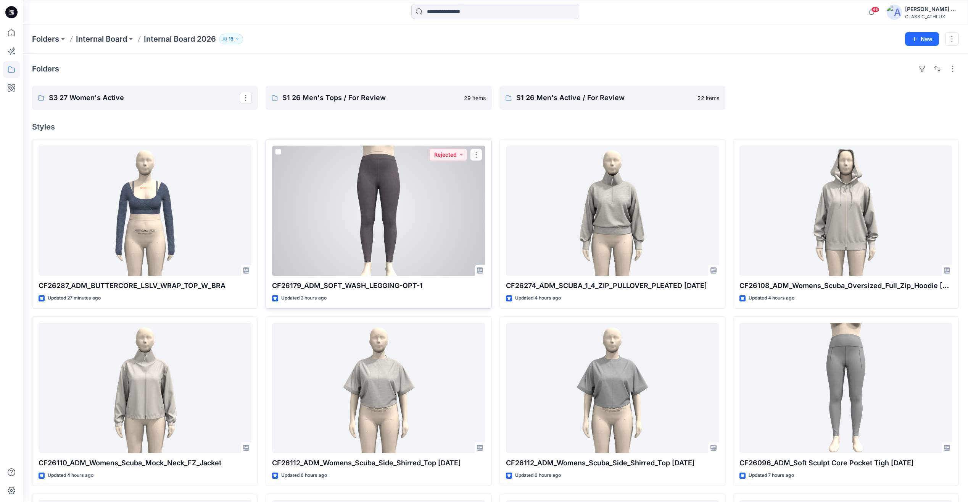
click at [451, 224] on div at bounding box center [378, 210] width 213 height 130
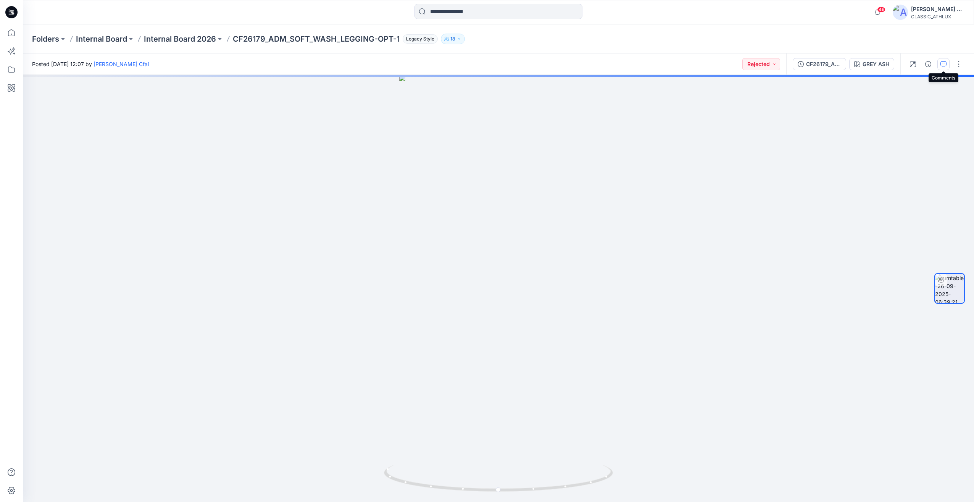
click at [943, 67] on icon "button" at bounding box center [943, 64] width 6 height 6
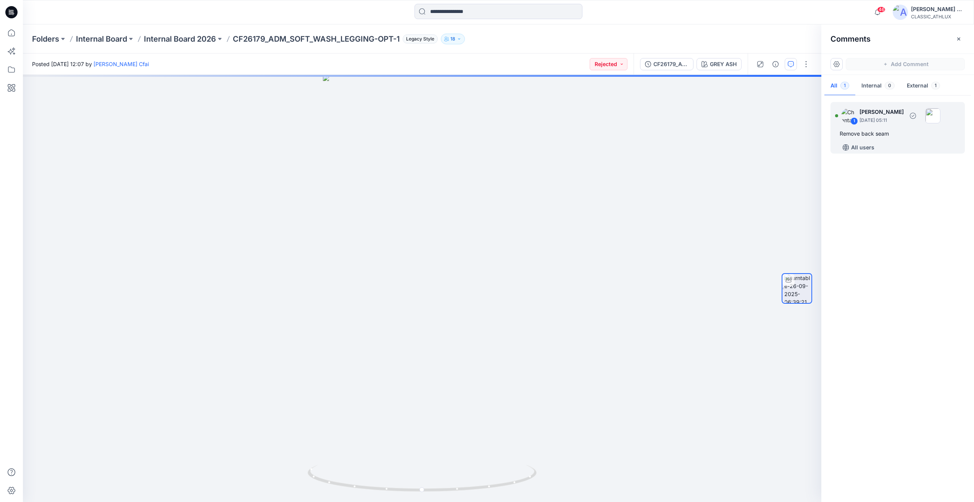
click at [876, 139] on div "1 [PERSON_NAME] [DATE] 05:11 Remove back seam All users" at bounding box center [897, 128] width 134 height 52
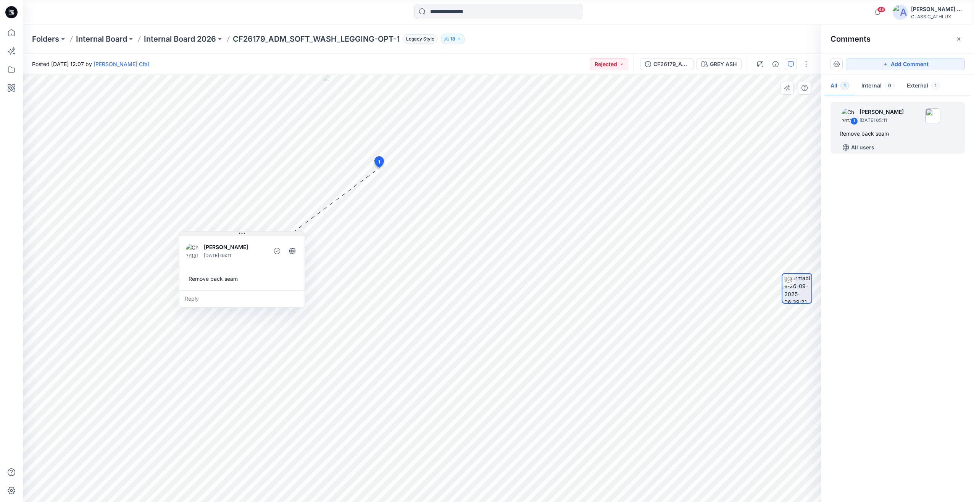
drag, startPoint x: 402, startPoint y: 189, endPoint x: 210, endPoint y: 236, distance: 197.5
click at [210, 236] on div "[PERSON_NAME] [DATE] 05:11 Remove back seam" at bounding box center [241, 262] width 125 height 56
click at [179, 43] on p "Internal Board 2026" at bounding box center [180, 39] width 72 height 11
